Goal: Task Accomplishment & Management: Manage account settings

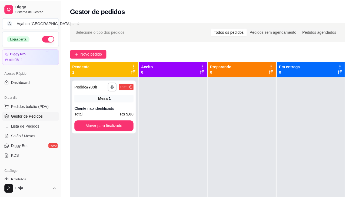
scroll to position [54, 0]
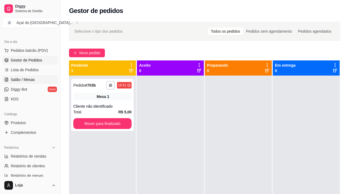
click at [25, 80] on span "Salão / Mesas" at bounding box center [23, 79] width 24 height 5
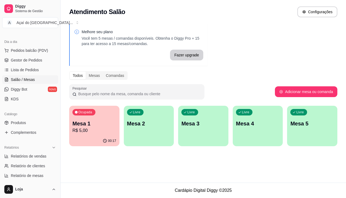
click at [139, 129] on div "Livre Mesa 2" at bounding box center [149, 123] width 50 height 34
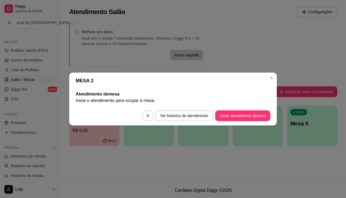
click at [247, 122] on footer "Ver histórico de atendimento Iniciar atendimento de mesa" at bounding box center [172, 115] width 207 height 19
click at [247, 120] on button "Iniciar atendimento de mesa" at bounding box center [242, 115] width 55 height 11
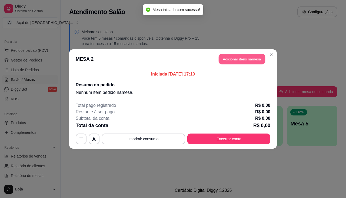
click at [229, 62] on button "Adicionar itens na mesa" at bounding box center [241, 59] width 46 height 11
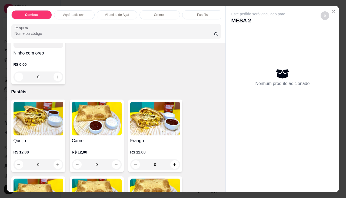
scroll to position [594, 0]
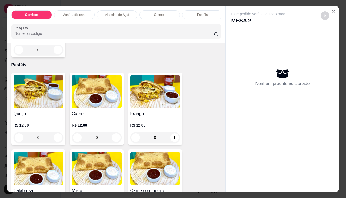
click at [55, 139] on div "0" at bounding box center [38, 137] width 50 height 11
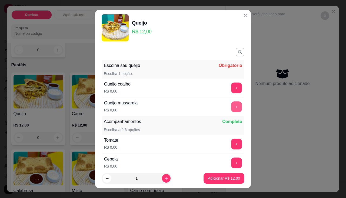
click at [231, 109] on button "+" at bounding box center [236, 106] width 11 height 11
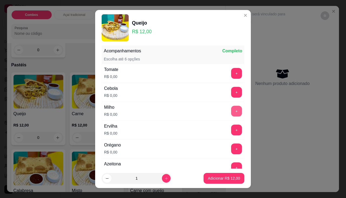
scroll to position [7, 0]
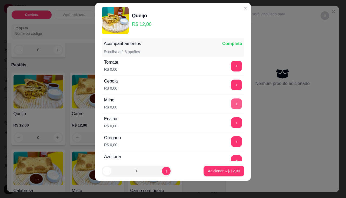
click at [231, 104] on button "+" at bounding box center [236, 104] width 11 height 11
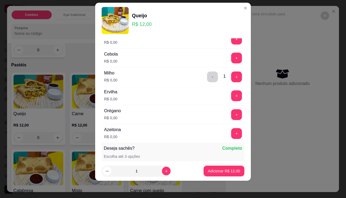
scroll to position [125, 0]
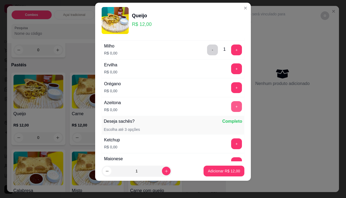
click at [231, 105] on button "+" at bounding box center [236, 106] width 11 height 11
click at [224, 171] on p "Adicionar R$ 12,00" at bounding box center [223, 171] width 31 height 5
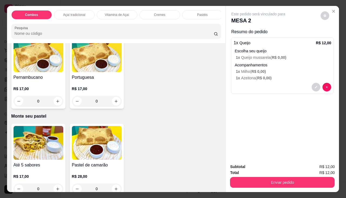
scroll to position [1053, 0]
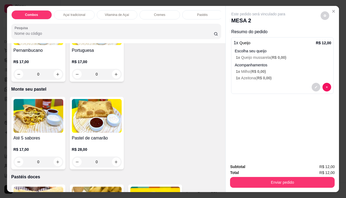
click at [59, 162] on div "0" at bounding box center [38, 162] width 50 height 11
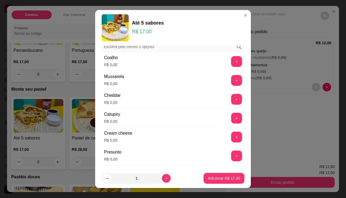
scroll to position [0, 0]
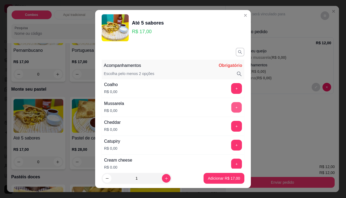
click at [231, 109] on button "+" at bounding box center [236, 107] width 11 height 11
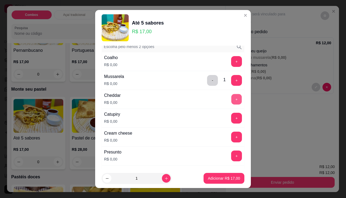
click at [231, 101] on button "+" at bounding box center [236, 99] width 11 height 11
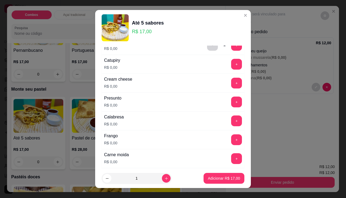
scroll to position [108, 0]
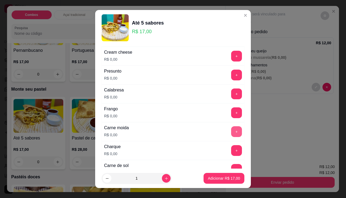
click at [231, 131] on button "+" at bounding box center [236, 131] width 11 height 11
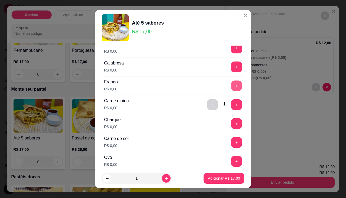
click at [231, 87] on button "+" at bounding box center [236, 85] width 11 height 11
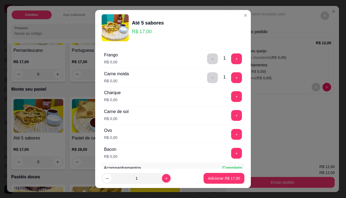
scroll to position [189, 0]
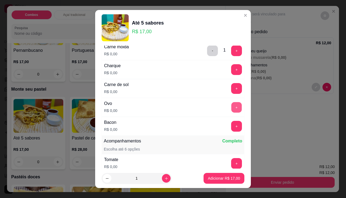
click at [231, 106] on button "+" at bounding box center [236, 107] width 11 height 11
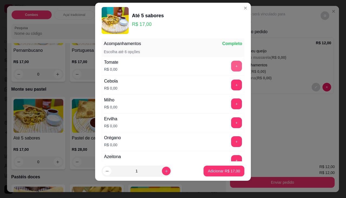
click at [231, 70] on button "+" at bounding box center [236, 66] width 11 height 11
click at [231, 86] on button "+" at bounding box center [236, 85] width 11 height 11
click at [231, 105] on button "+" at bounding box center [236, 104] width 11 height 11
click at [231, 122] on button "+" at bounding box center [236, 122] width 11 height 11
click at [231, 141] on button "+" at bounding box center [236, 141] width 11 height 11
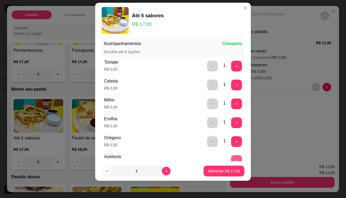
click at [231, 157] on button "+" at bounding box center [236, 160] width 11 height 11
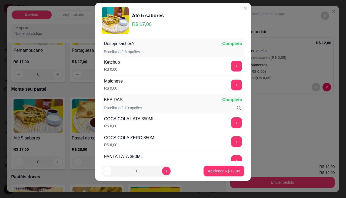
scroll to position [465, 0]
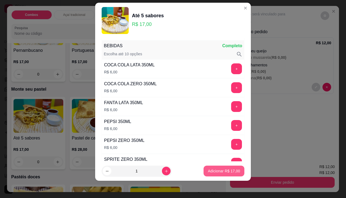
click at [219, 171] on p "Adicionar R$ 17,00" at bounding box center [224, 170] width 32 height 5
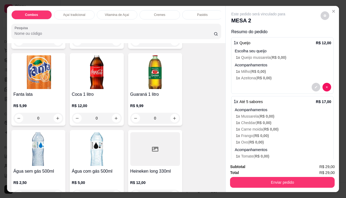
scroll to position [1647, 0]
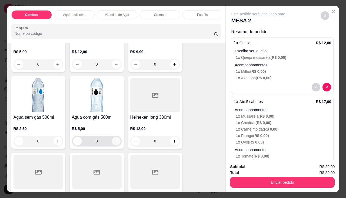
click at [112, 146] on button "increase-product-quantity" at bounding box center [116, 141] width 9 height 9
type input "1"
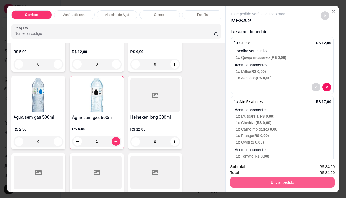
click at [272, 181] on button "Enviar pedido" at bounding box center [282, 182] width 104 height 11
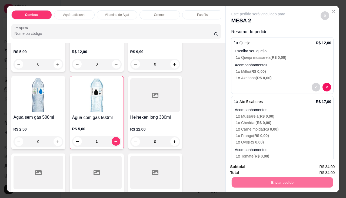
click at [310, 167] on button "Enviar pedido" at bounding box center [320, 167] width 31 height 10
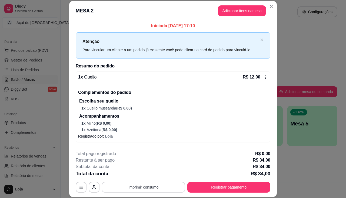
click at [142, 185] on button "Imprimir consumo" at bounding box center [142, 187] width 83 height 11
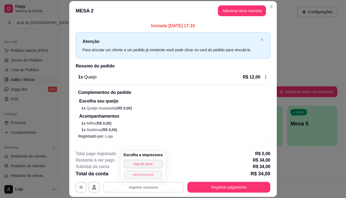
click at [144, 176] on button "IMPRESSORA" at bounding box center [143, 175] width 38 height 8
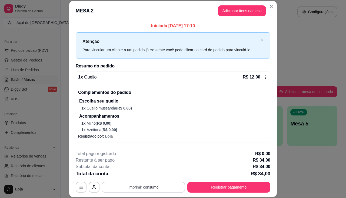
click at [146, 190] on button "Imprimir consumo" at bounding box center [142, 187] width 83 height 11
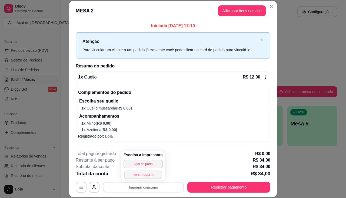
click at [150, 175] on button "IMPRESSORA" at bounding box center [143, 175] width 38 height 8
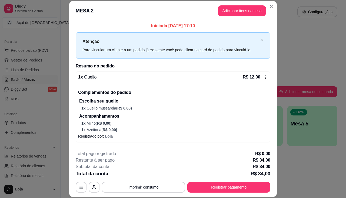
click at [142, 179] on div "**********" at bounding box center [173, 172] width 194 height 42
click at [142, 186] on button "Imprimir consumo" at bounding box center [143, 187] width 81 height 11
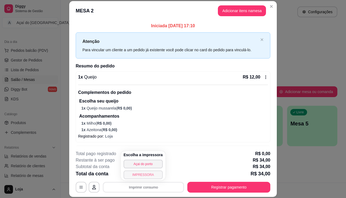
click at [143, 175] on button "IMPRESSORA" at bounding box center [142, 175] width 39 height 9
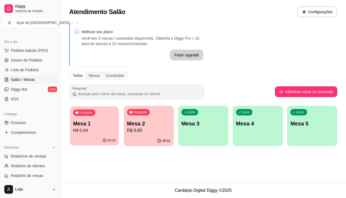
click at [103, 121] on p "Mesa 1" at bounding box center [94, 123] width 42 height 7
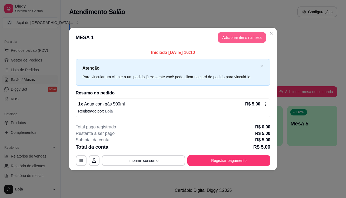
click at [232, 37] on button "Adicionar itens na mesa" at bounding box center [242, 37] width 48 height 11
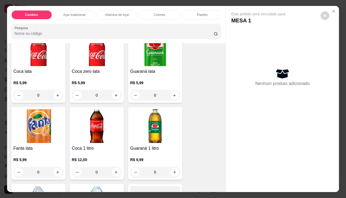
scroll to position [1674, 0]
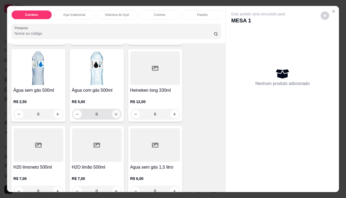
click at [115, 116] on icon "increase-product-quantity" at bounding box center [115, 114] width 3 height 3
type input "1"
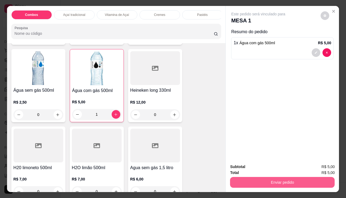
click at [269, 183] on button "Enviar pedido" at bounding box center [282, 182] width 104 height 11
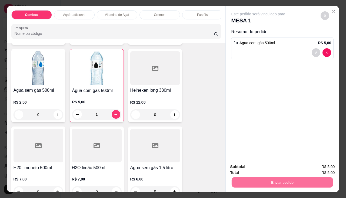
click at [315, 165] on button "Enviar pedido" at bounding box center [321, 167] width 30 height 10
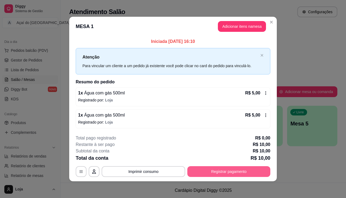
click at [235, 166] on button "Registrar pagamento" at bounding box center [228, 171] width 83 height 11
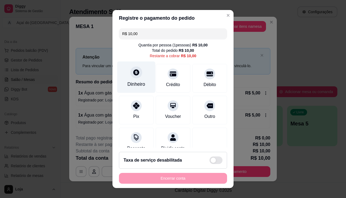
click at [138, 87] on div "Dinheiro" at bounding box center [136, 84] width 18 height 7
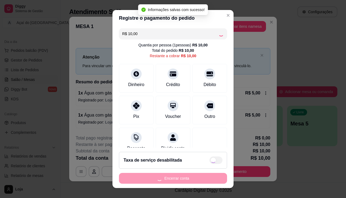
type input "R$ 0,00"
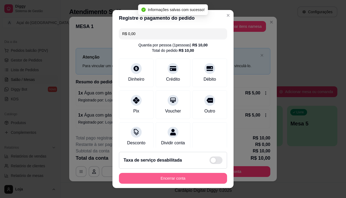
click at [185, 176] on button "Encerrar conta" at bounding box center [173, 178] width 108 height 11
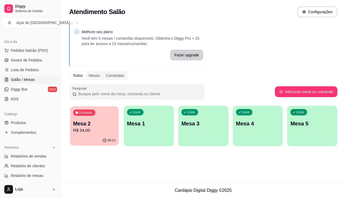
click at [109, 136] on button "Ocupada Mesa 2 R$ 34,00 00:13" at bounding box center [94, 125] width 49 height 39
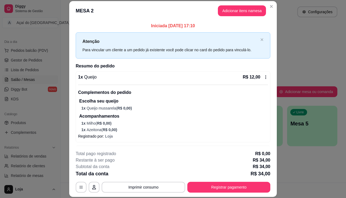
scroll to position [146, 0]
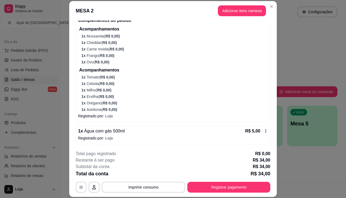
click at [164, 142] on div "1 x Água com gás 500ml R$ 5,00 Registrado por: Loja" at bounding box center [173, 135] width 194 height 19
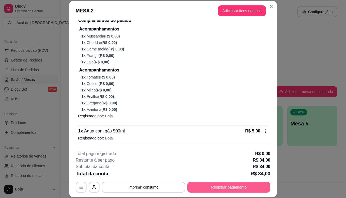
click at [226, 188] on button "Registrar pagamento" at bounding box center [228, 187] width 83 height 11
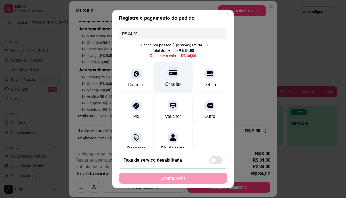
click at [161, 78] on div "Crédito" at bounding box center [173, 77] width 38 height 32
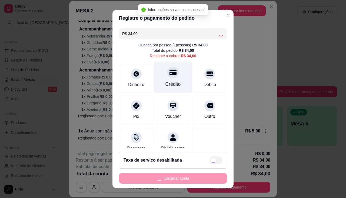
type input "R$ 0,00"
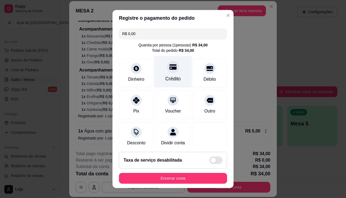
click at [165, 78] on div "Crédito" at bounding box center [172, 78] width 15 height 7
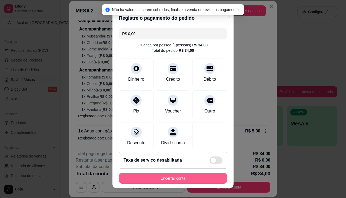
click at [170, 181] on button "Encerrar conta" at bounding box center [173, 178] width 108 height 11
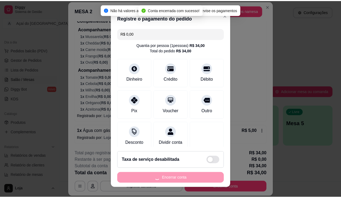
scroll to position [0, 0]
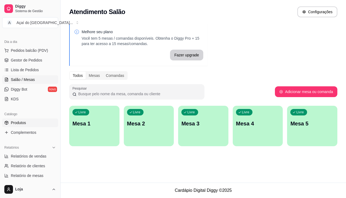
click at [26, 121] on link "Produtos" at bounding box center [30, 123] width 56 height 9
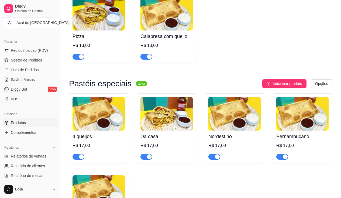
scroll to position [999, 0]
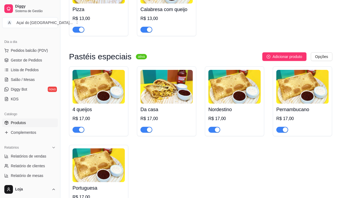
click at [213, 131] on span "button" at bounding box center [215, 130] width 12 height 6
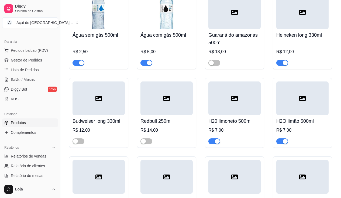
scroll to position [1809, 0]
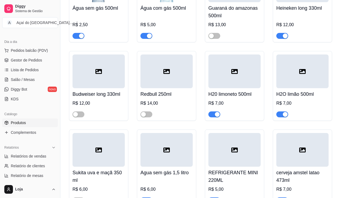
click at [284, 38] on div "button" at bounding box center [285, 35] width 5 height 5
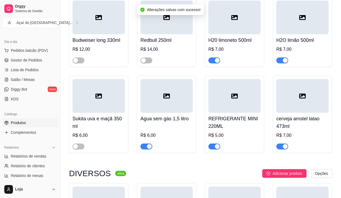
scroll to position [1890, 0]
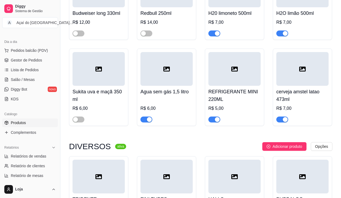
click at [279, 123] on span "button" at bounding box center [283, 120] width 12 height 6
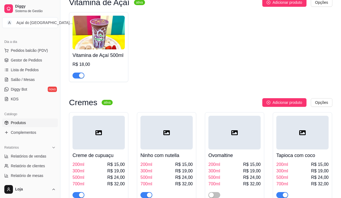
scroll to position [459, 0]
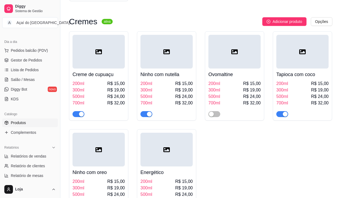
click at [77, 114] on span "button" at bounding box center [79, 114] width 12 height 6
click at [143, 115] on span "button" at bounding box center [147, 114] width 12 height 6
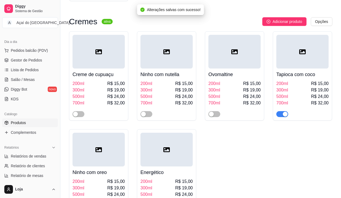
click at [282, 114] on span "button" at bounding box center [283, 114] width 12 height 6
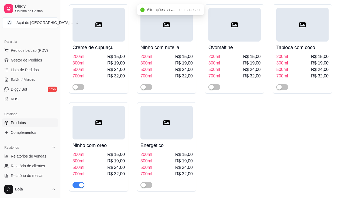
scroll to position [513, 0]
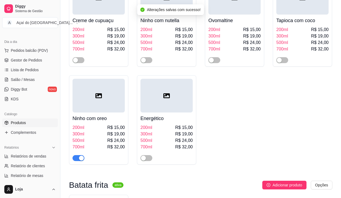
click at [80, 159] on div "button" at bounding box center [81, 158] width 5 height 5
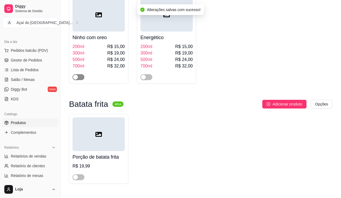
scroll to position [540, 0]
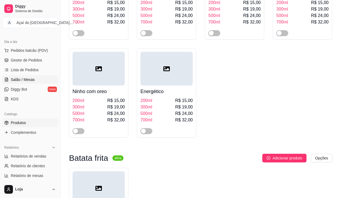
click at [35, 83] on link "Salão / Mesas" at bounding box center [30, 79] width 56 height 9
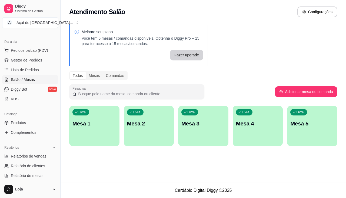
click at [84, 121] on p "Mesa 1" at bounding box center [94, 124] width 44 height 8
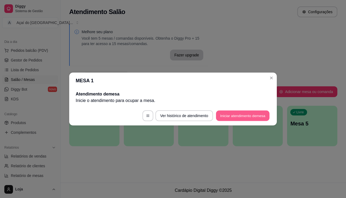
click at [248, 117] on button "Iniciar atendimento de mesa" at bounding box center [242, 116] width 53 height 11
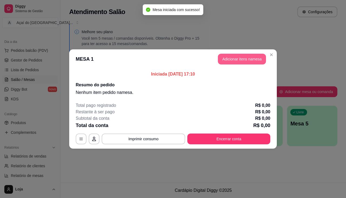
click at [241, 57] on button "Adicionar itens na mesa" at bounding box center [242, 59] width 48 height 11
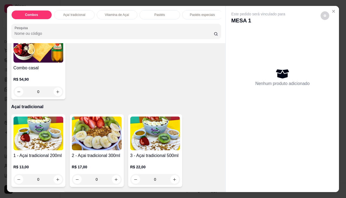
scroll to position [189, 0]
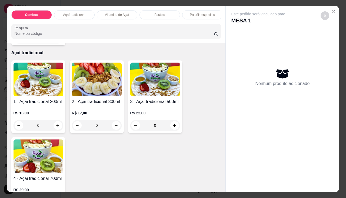
click at [52, 128] on div "0" at bounding box center [38, 125] width 50 height 11
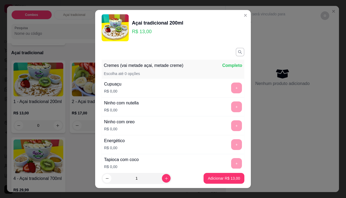
scroll to position [81, 0]
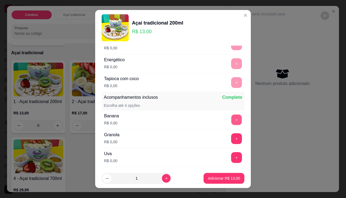
click at [231, 120] on button "+" at bounding box center [236, 119] width 11 height 11
click at [231, 137] on button "+" at bounding box center [236, 138] width 11 height 11
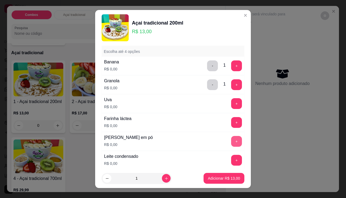
click at [231, 140] on button "+" at bounding box center [236, 141] width 11 height 11
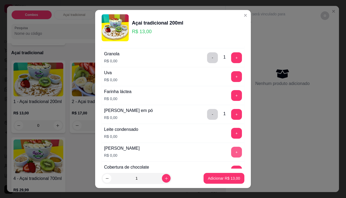
click at [231, 155] on button "+" at bounding box center [236, 152] width 11 height 11
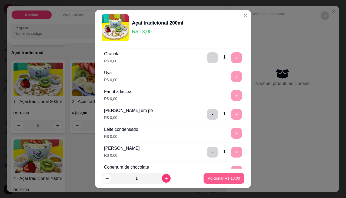
click at [217, 179] on p "Adicionar R$ 13,00" at bounding box center [224, 178] width 32 height 5
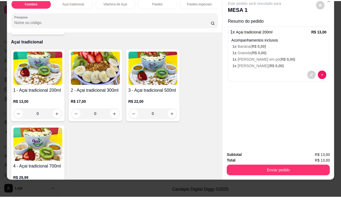
scroll to position [216, 0]
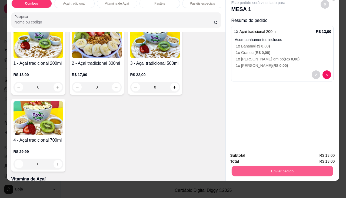
click at [274, 166] on button "Enviar pedido" at bounding box center [281, 171] width 101 height 11
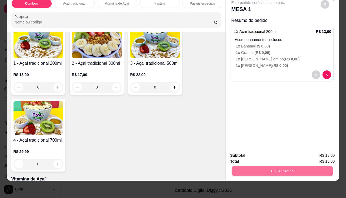
click at [316, 157] on button "Enviar pedido" at bounding box center [321, 154] width 30 height 10
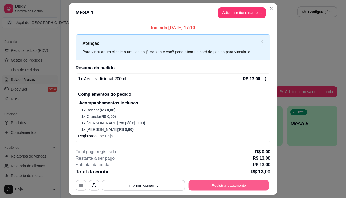
click at [241, 180] on button "Registrar pagamento" at bounding box center [228, 185] width 80 height 11
click at [241, 188] on button "Registrar pagamento" at bounding box center [228, 185] width 80 height 11
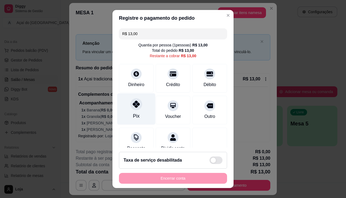
click at [134, 104] on icon at bounding box center [136, 104] width 7 height 7
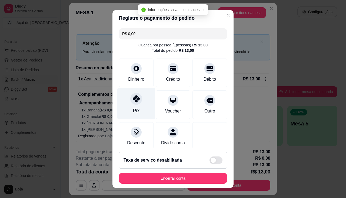
click at [130, 97] on div at bounding box center [136, 99] width 12 height 12
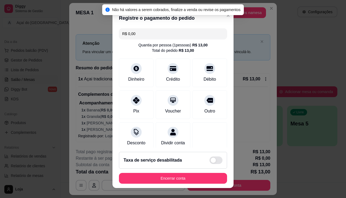
click at [150, 27] on div "R$ 0,00 Quantia por pessoa ( 1 pessoas) R$ 13,00 Total do pedido R$ 13,00 Dinhe…" at bounding box center [172, 87] width 121 height 122
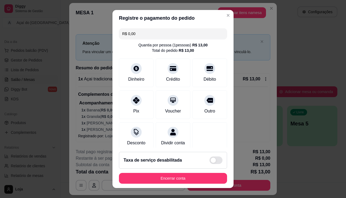
click at [150, 32] on input "R$ 0,00" at bounding box center [172, 33] width 101 height 11
type input "R$ 0,00"
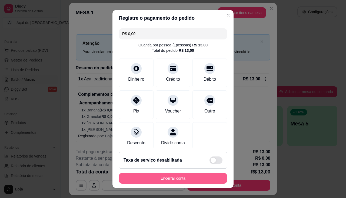
click at [149, 181] on button "Encerrar conta" at bounding box center [173, 178] width 108 height 11
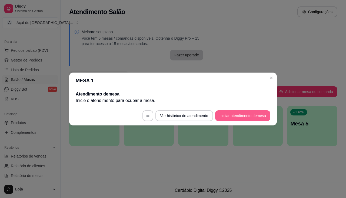
click at [233, 115] on button "Iniciar atendimento de mesa" at bounding box center [242, 115] width 55 height 11
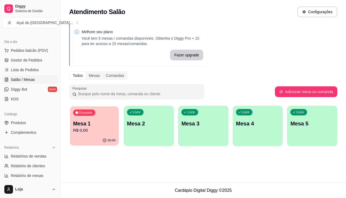
click at [110, 141] on p "00:00" at bounding box center [111, 140] width 8 height 4
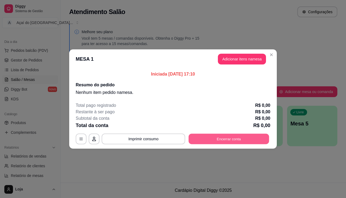
click at [202, 143] on button "Encerrar conta" at bounding box center [228, 139] width 80 height 11
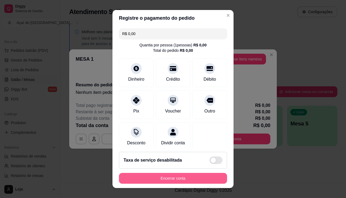
click at [181, 180] on button "Encerrar conta" at bounding box center [173, 178] width 108 height 11
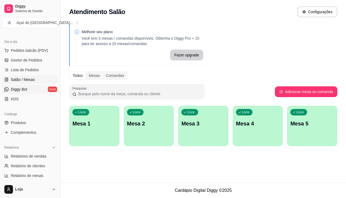
click at [27, 86] on link "Diggy Bot novo" at bounding box center [30, 89] width 56 height 9
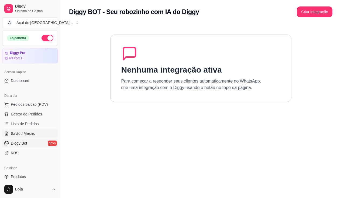
click at [38, 133] on link "Salão / Mesas" at bounding box center [30, 133] width 56 height 9
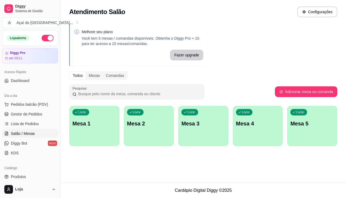
click at [86, 125] on p "Mesa 1" at bounding box center [94, 124] width 44 height 8
click at [127, 129] on div "Livre Mesa 2" at bounding box center [149, 123] width 50 height 34
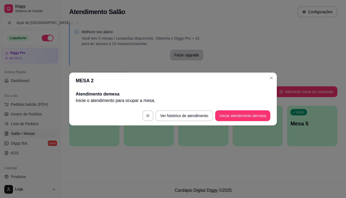
click at [248, 107] on footer "Ver histórico de atendimento Iniciar atendimento de mesa" at bounding box center [172, 115] width 207 height 19
click at [247, 109] on footer "Ver histórico de atendimento Iniciar atendimento de mesa" at bounding box center [172, 115] width 207 height 19
click at [247, 113] on button "Iniciar atendimento de mesa" at bounding box center [242, 115] width 55 height 11
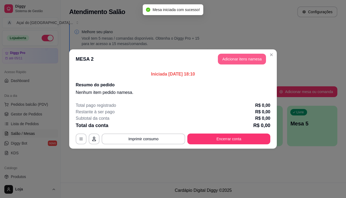
click at [234, 61] on button "Adicionar itens na mesa" at bounding box center [242, 59] width 48 height 11
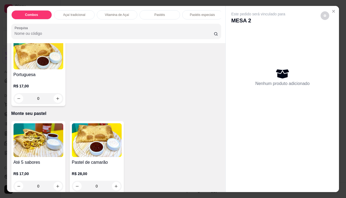
scroll to position [945, 0]
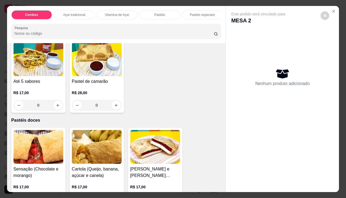
click at [56, 105] on div "0" at bounding box center [38, 105] width 50 height 11
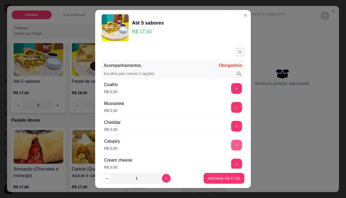
click at [231, 144] on button "+" at bounding box center [236, 145] width 11 height 11
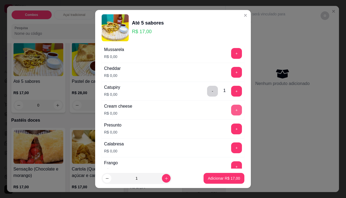
click at [231, 113] on button "+" at bounding box center [236, 110] width 11 height 11
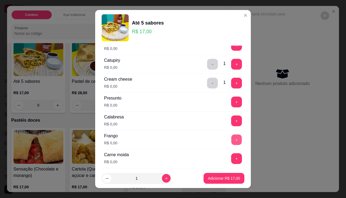
click at [231, 139] on button "+" at bounding box center [236, 139] width 11 height 11
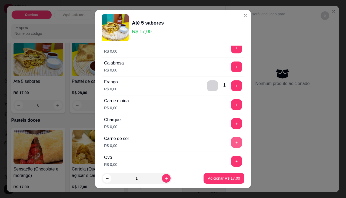
click at [231, 146] on button "+" at bounding box center [236, 142] width 11 height 11
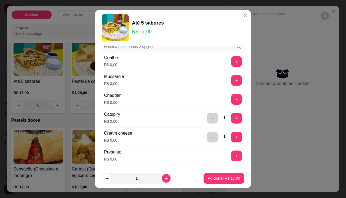
scroll to position [0, 0]
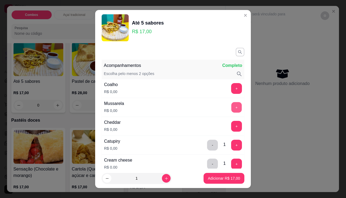
click at [231, 109] on button "+" at bounding box center [236, 107] width 11 height 11
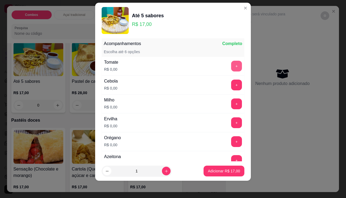
click at [231, 66] on button "+" at bounding box center [236, 66] width 11 height 11
click at [226, 75] on div "Tomate R$ 0,00 - 1 +" at bounding box center [172, 66] width 143 height 19
click at [231, 85] on button "+" at bounding box center [236, 85] width 11 height 11
click at [231, 102] on button "+" at bounding box center [236, 104] width 11 height 11
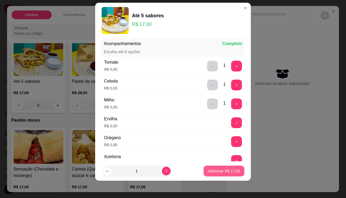
click at [224, 172] on p "Adicionar R$ 17,00" at bounding box center [224, 170] width 32 height 5
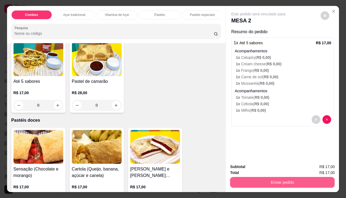
click at [259, 180] on button "Enviar pedido" at bounding box center [282, 182] width 104 height 11
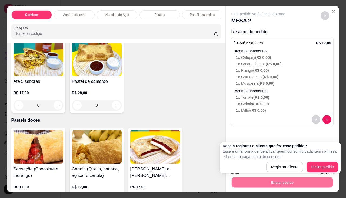
click at [276, 82] on p "1 x Mussarela ( R$ 0,00 )" at bounding box center [282, 83] width 95 height 5
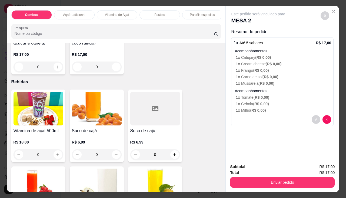
scroll to position [1323, 0]
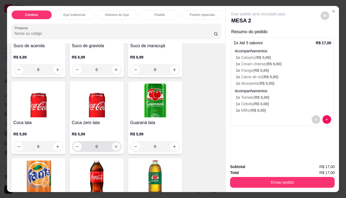
click at [114, 147] on icon "increase-product-quantity" at bounding box center [116, 147] width 4 height 4
type input "1"
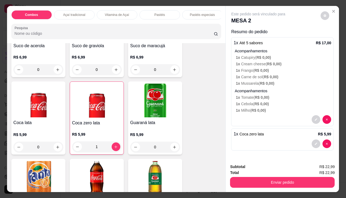
click at [269, 183] on button "Enviar pedido" at bounding box center [282, 182] width 104 height 11
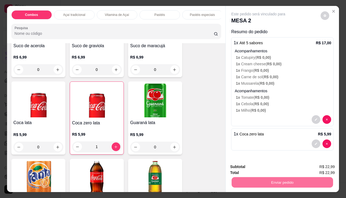
click at [320, 165] on button "Enviar pedido" at bounding box center [321, 167] width 30 height 10
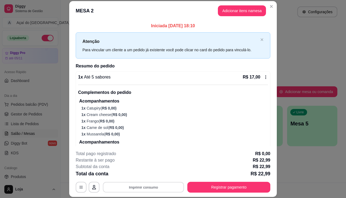
click at [140, 191] on button "Imprimir consumo" at bounding box center [143, 187] width 81 height 11
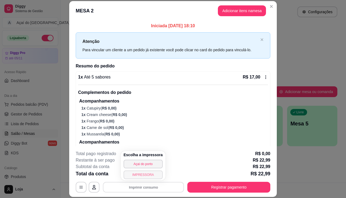
click at [145, 177] on button "IMPRESSORA" at bounding box center [142, 175] width 39 height 9
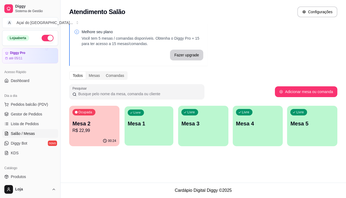
click at [163, 124] on p "Mesa 1" at bounding box center [148, 123] width 42 height 7
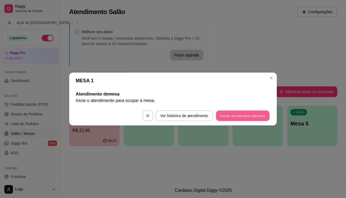
click at [231, 116] on button "Iniciar atendimento de mesa" at bounding box center [242, 116] width 53 height 11
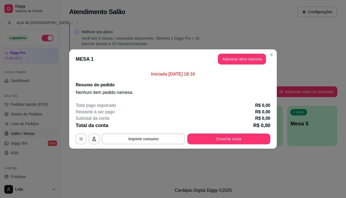
click at [236, 60] on button "Adicionar itens na mesa" at bounding box center [242, 59] width 48 height 11
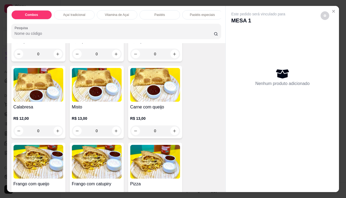
scroll to position [567, 0]
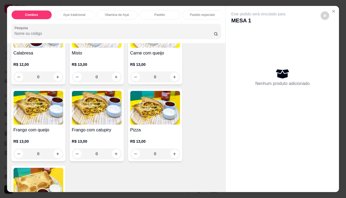
click at [116, 155] on div "0" at bounding box center [97, 153] width 50 height 11
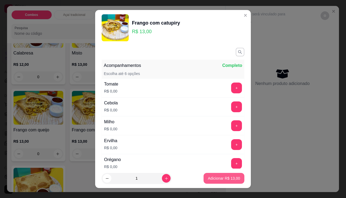
click at [225, 178] on p "Adicionar R$ 13,00" at bounding box center [224, 178] width 32 height 5
type input "1"
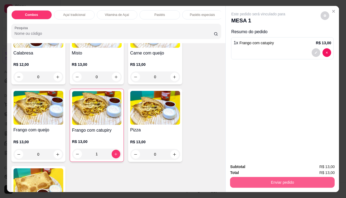
click at [256, 181] on button "Enviar pedido" at bounding box center [282, 182] width 104 height 11
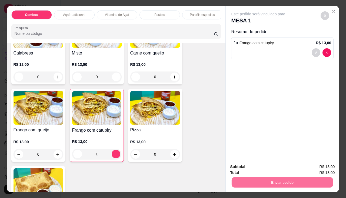
click at [314, 167] on button "Enviar pedido" at bounding box center [321, 167] width 30 height 10
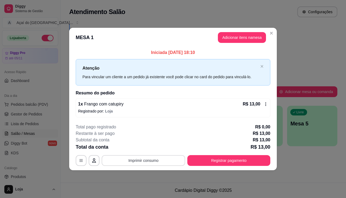
click at [122, 160] on button "Imprimir consumo" at bounding box center [142, 160] width 83 height 11
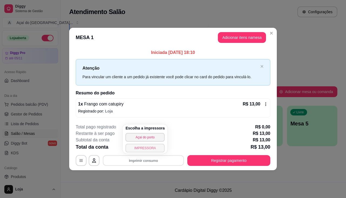
click at [134, 150] on button "IMPRESSORA" at bounding box center [144, 148] width 39 height 9
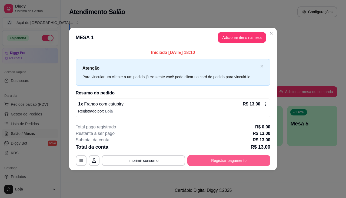
click at [238, 162] on button "Registrar pagamento" at bounding box center [228, 160] width 83 height 11
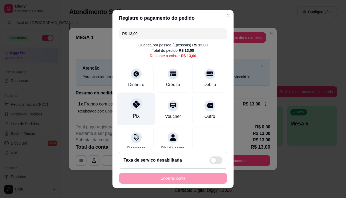
click at [133, 107] on icon at bounding box center [136, 104] width 7 height 7
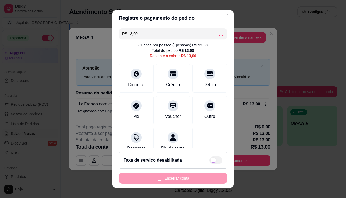
type input "R$ 0,00"
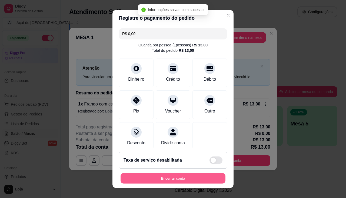
click at [201, 181] on button "Encerrar conta" at bounding box center [172, 178] width 105 height 11
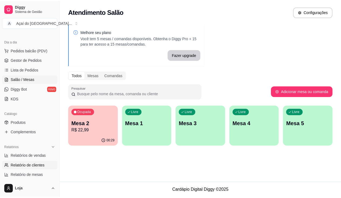
scroll to position [81, 0]
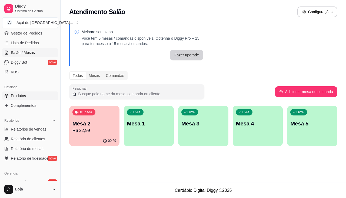
click at [28, 96] on link "Produtos" at bounding box center [30, 96] width 56 height 9
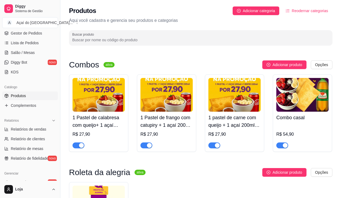
click at [148, 145] on div "button" at bounding box center [149, 145] width 5 height 5
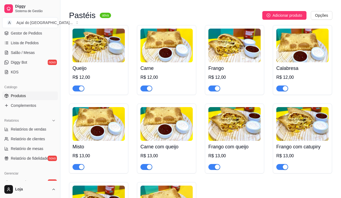
scroll to position [810, 0]
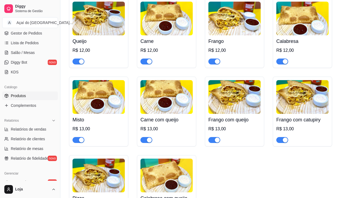
click at [285, 143] on div "button" at bounding box center [285, 140] width 5 height 5
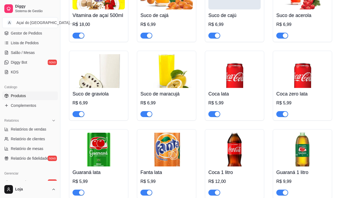
scroll to position [1512, 0]
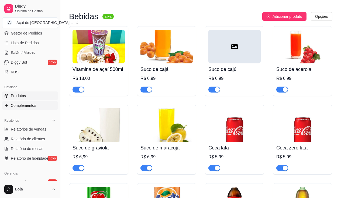
click at [27, 103] on link "Complementos" at bounding box center [30, 105] width 56 height 9
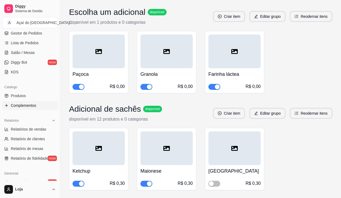
scroll to position [1647, 0]
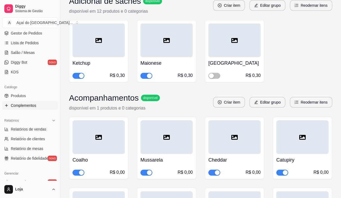
click at [285, 170] on div "button" at bounding box center [285, 172] width 5 height 5
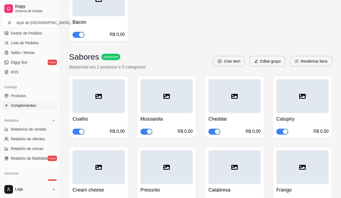
scroll to position [2025, 0]
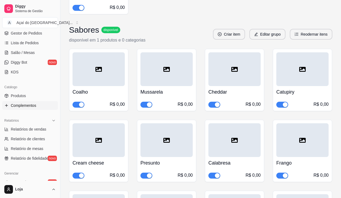
click at [287, 101] on div "R$ 0,00" at bounding box center [303, 104] width 52 height 6
click at [285, 102] on div "button" at bounding box center [285, 104] width 5 height 5
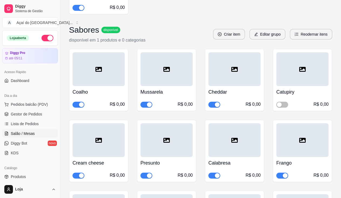
click at [29, 135] on span "Salão / Mesas" at bounding box center [23, 133] width 24 height 5
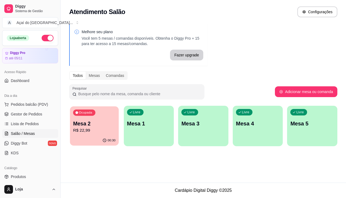
click at [100, 117] on div "Ocupada Mesa 2 R$ 22,99" at bounding box center [94, 120] width 49 height 29
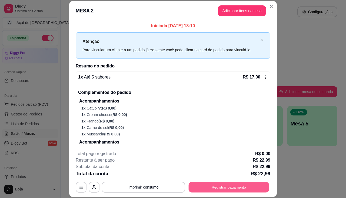
click at [216, 187] on button "Registrar pagamento" at bounding box center [228, 187] width 80 height 11
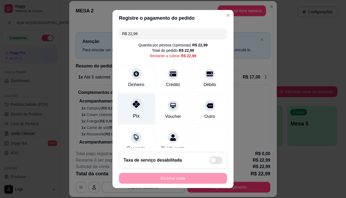
click at [130, 112] on div "Pix" at bounding box center [136, 109] width 38 height 32
type input "R$ 0,00"
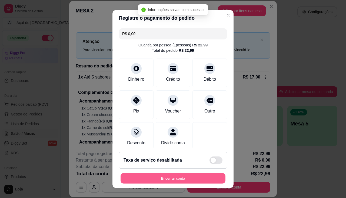
click at [195, 181] on button "Encerrar conta" at bounding box center [172, 178] width 105 height 11
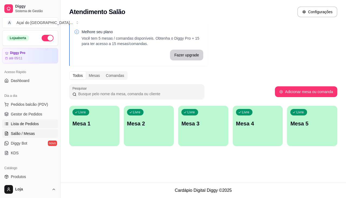
click at [19, 124] on span "Lista de Pedidos" at bounding box center [25, 123] width 28 height 5
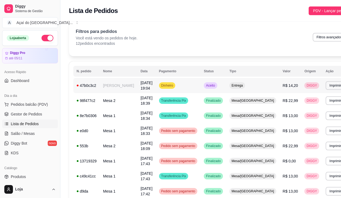
click at [111, 85] on td "[PERSON_NAME]" at bounding box center [119, 85] width 38 height 15
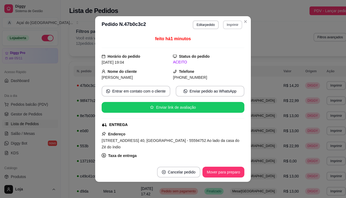
click at [232, 26] on button "Imprimir" at bounding box center [232, 25] width 19 height 9
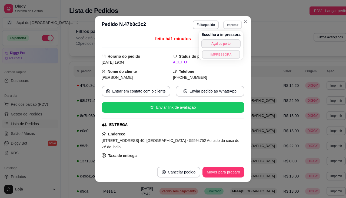
click at [231, 51] on button "IMPRESSORA" at bounding box center [221, 54] width 38 height 8
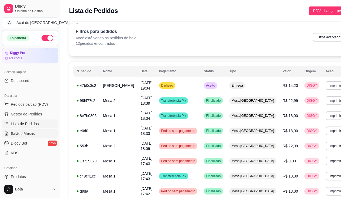
click at [25, 131] on span "Salão / Mesas" at bounding box center [23, 133] width 24 height 5
